Goal: Entertainment & Leisure: Consume media (video, audio)

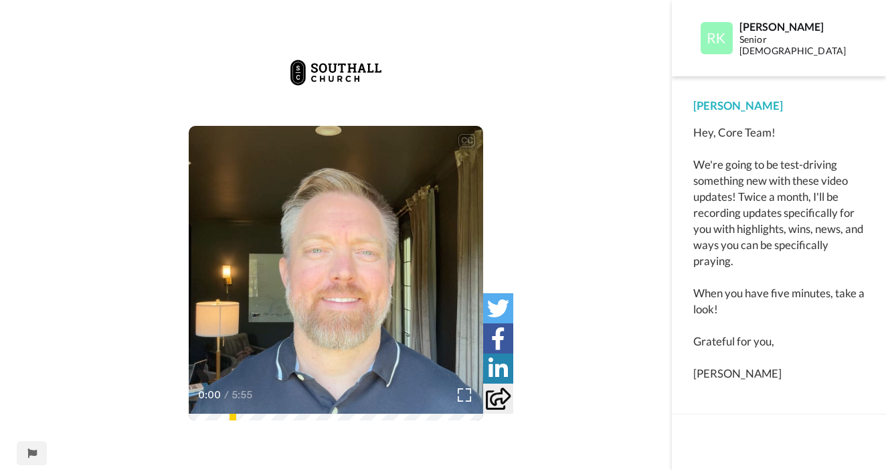
click at [351, 279] on icon at bounding box center [335, 273] width 35 height 35
click at [348, 254] on icon "Play/Pause" at bounding box center [335, 274] width 35 height 64
click at [420, 345] on video at bounding box center [336, 273] width 294 height 294
click at [369, 236] on video at bounding box center [336, 273] width 294 height 294
click at [379, 250] on video at bounding box center [336, 273] width 294 height 294
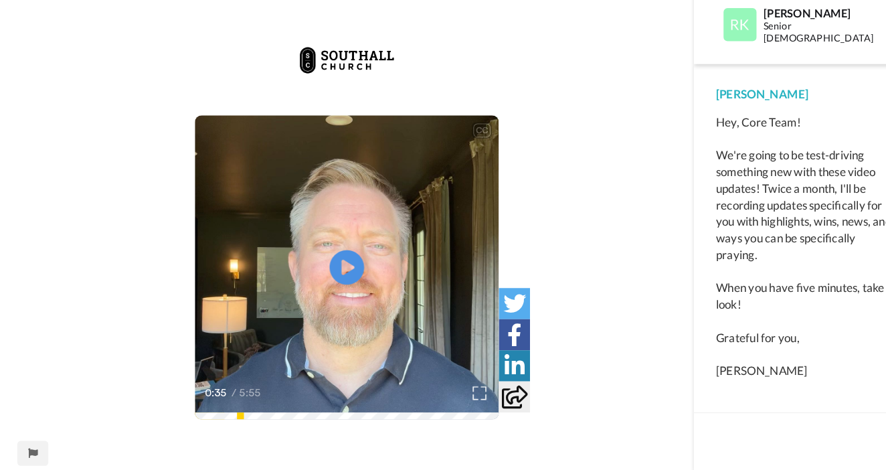
click at [389, 212] on video at bounding box center [336, 273] width 294 height 294
click at [399, 214] on video at bounding box center [336, 273] width 294 height 294
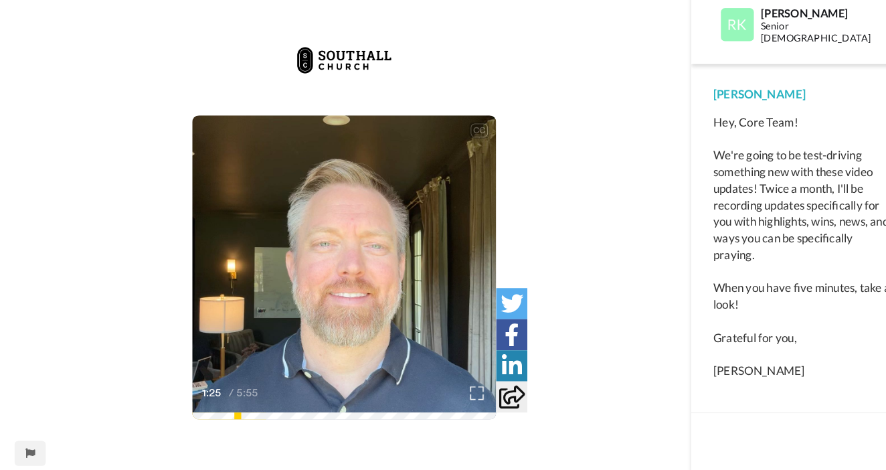
click at [419, 193] on video at bounding box center [336, 273] width 294 height 294
